Goal: Transaction & Acquisition: Purchase product/service

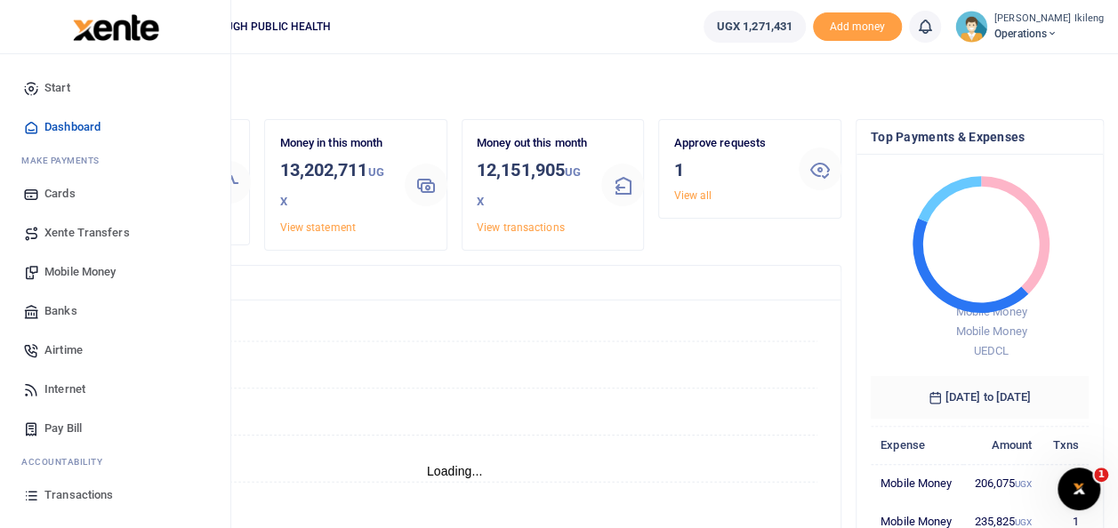
click at [76, 266] on span "Mobile Money" at bounding box center [79, 272] width 71 height 18
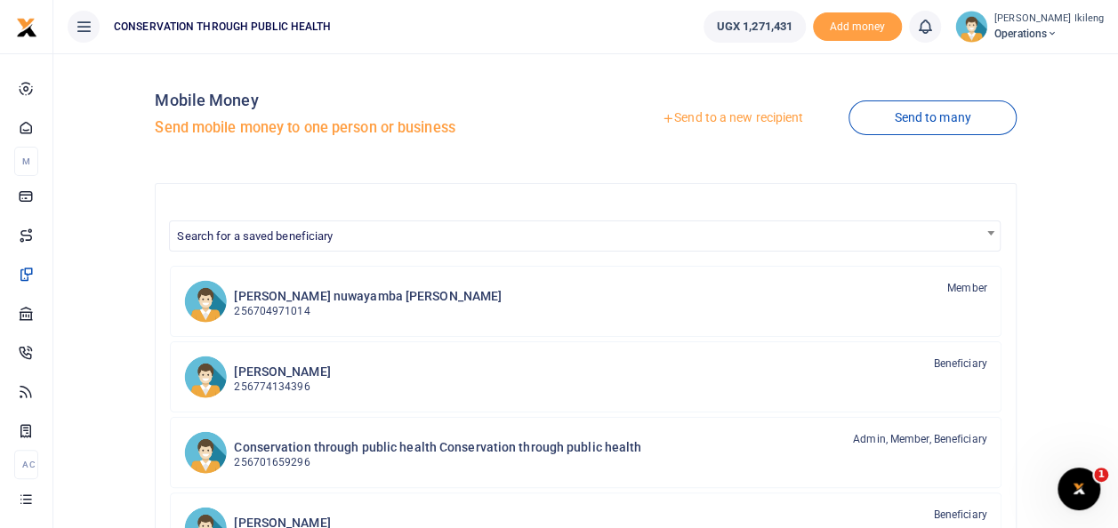
click at [760, 112] on link "Send to a new recipient" at bounding box center [733, 118] width 232 height 32
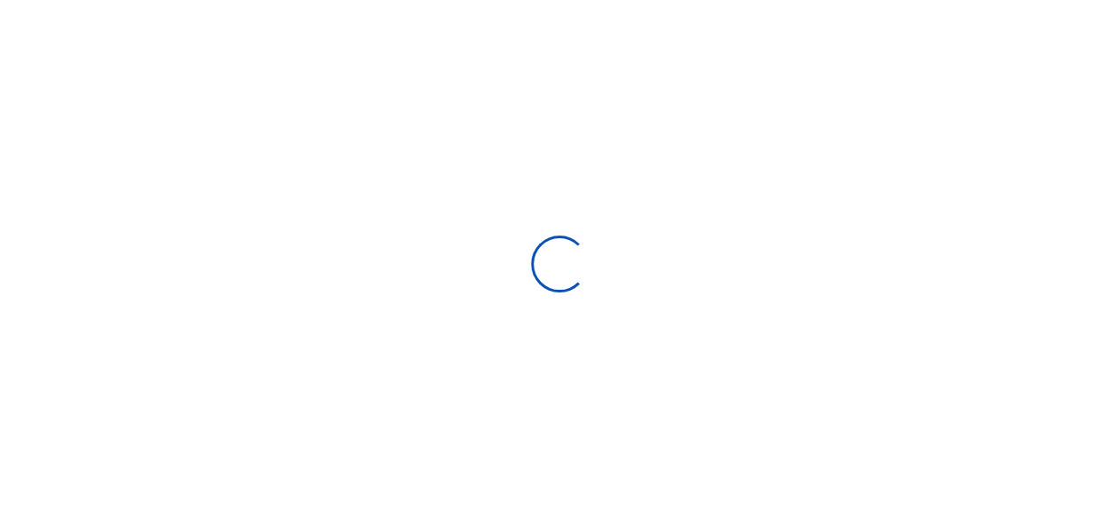
select select "Loading bundles"
select select
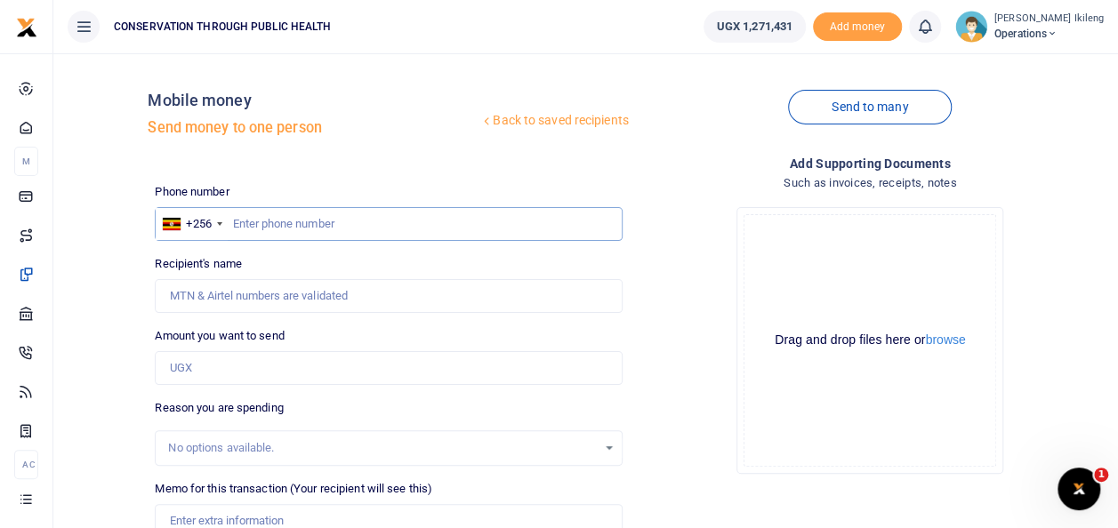
click at [328, 222] on input "text" at bounding box center [388, 224] width 467 height 34
type input "774070250"
type input "Emmanuel Kityo"
type input "774070250"
click at [294, 378] on input "Amount you want to send" at bounding box center [388, 368] width 467 height 34
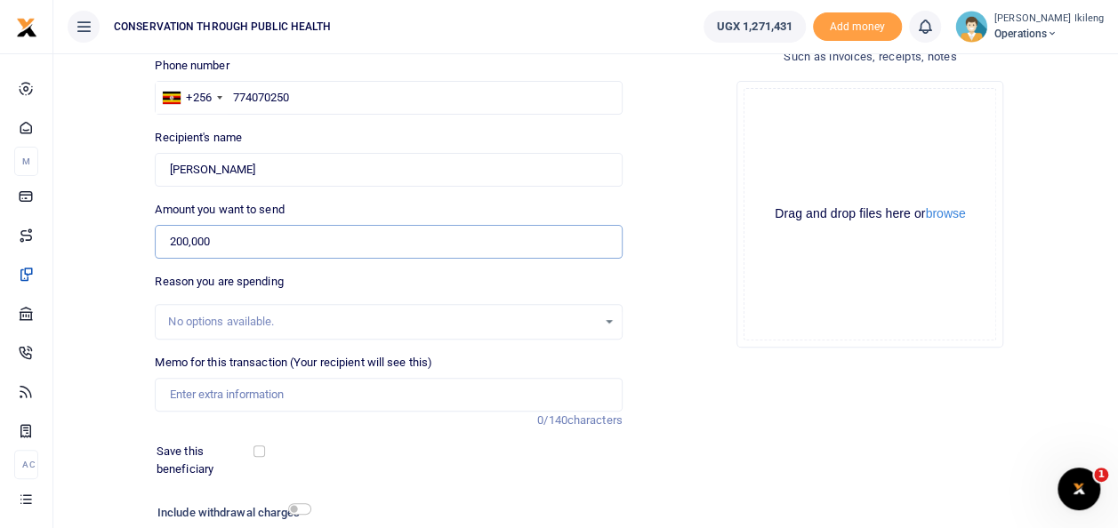
scroll to position [142, 0]
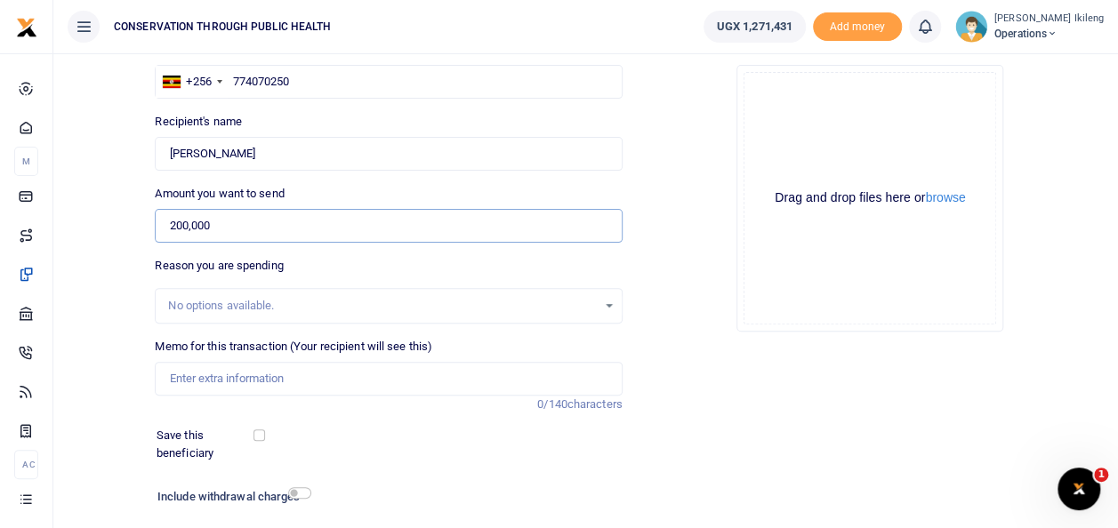
type input "200,000"
click at [232, 369] on input "Memo for this transaction (Your recipient will see this)" at bounding box center [388, 379] width 467 height 34
click at [248, 376] on input "f" at bounding box center [388, 379] width 467 height 34
type input "fuel for office work"
click at [299, 492] on input "checkbox" at bounding box center [299, 494] width 23 height 12
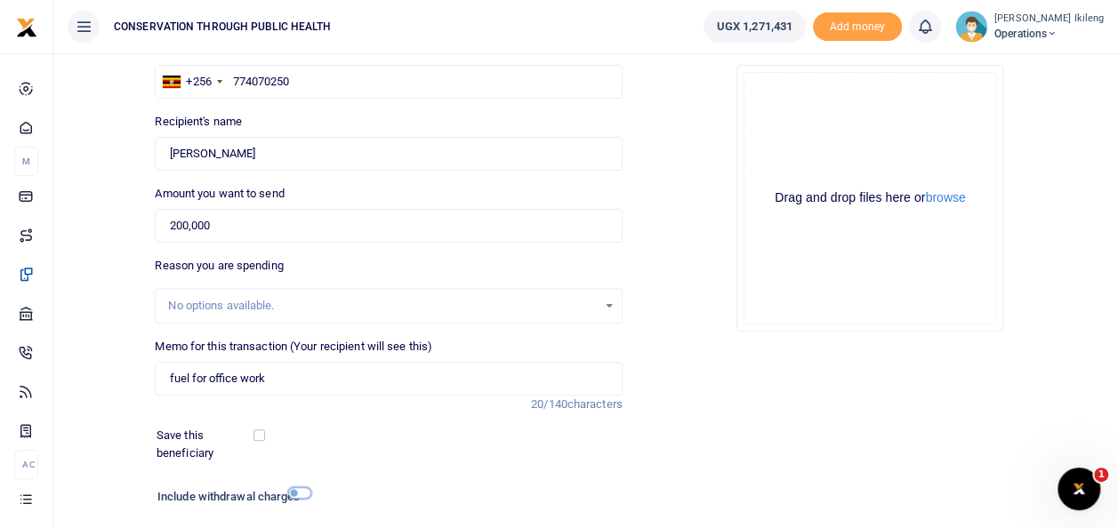
checkbox input "true"
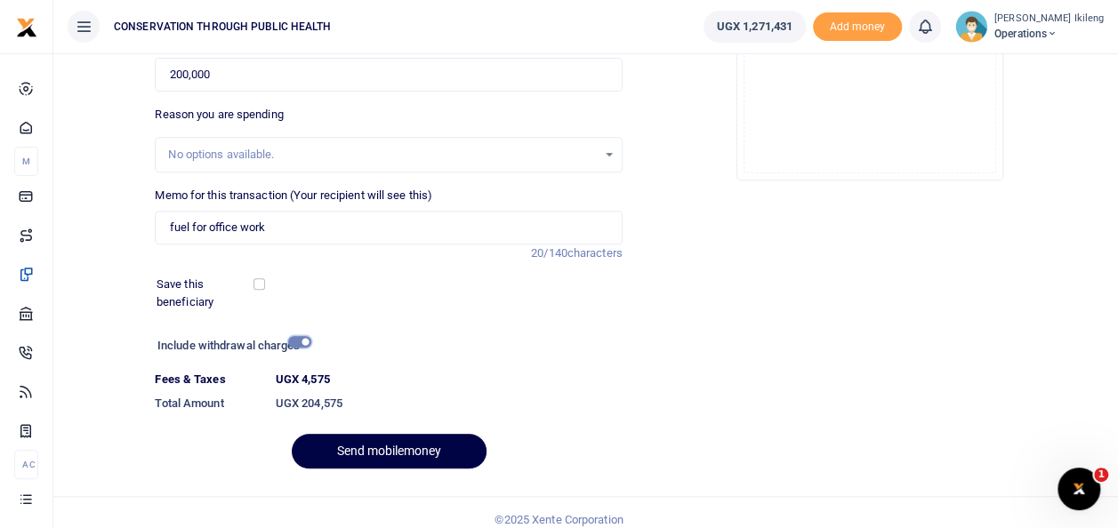
scroll to position [307, 0]
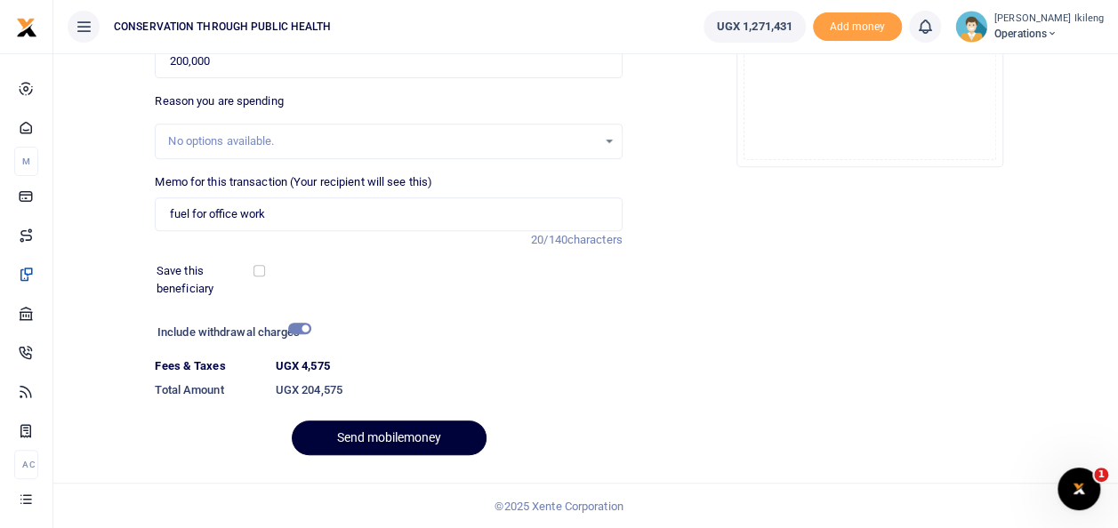
click at [331, 443] on button "Send mobilemoney" at bounding box center [389, 438] width 195 height 35
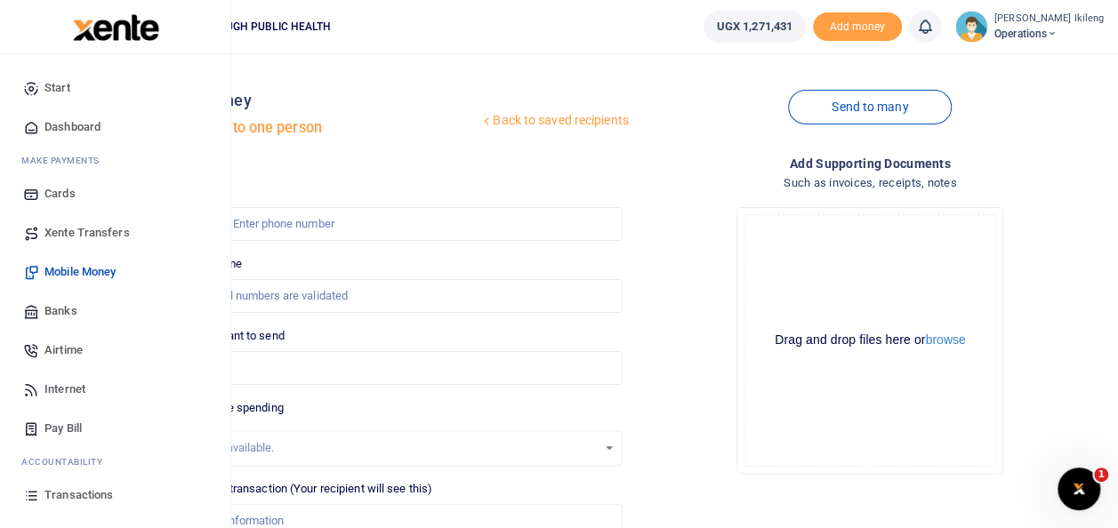
click at [69, 122] on span "Dashboard" at bounding box center [72, 127] width 56 height 18
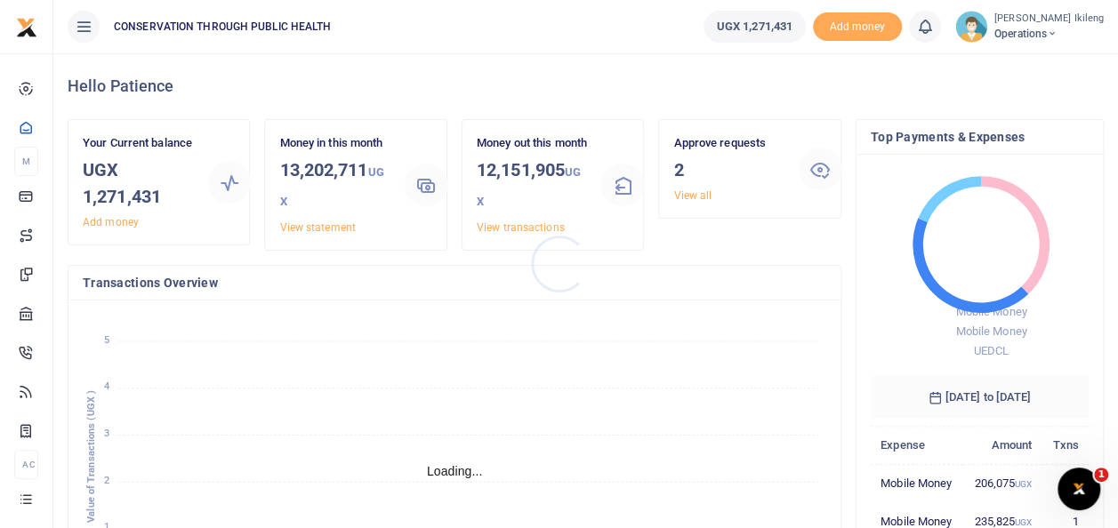
scroll to position [14, 14]
